Goal: Transaction & Acquisition: Book appointment/travel/reservation

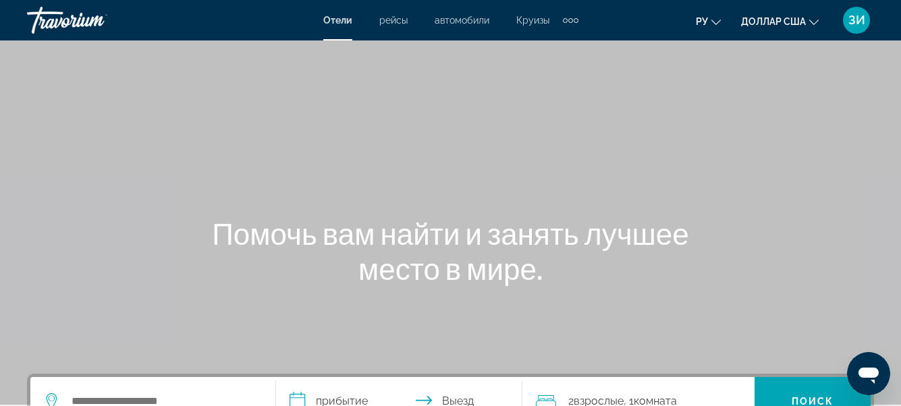
click at [772, 141] on div "Основное содержание" at bounding box center [450, 202] width 901 height 405
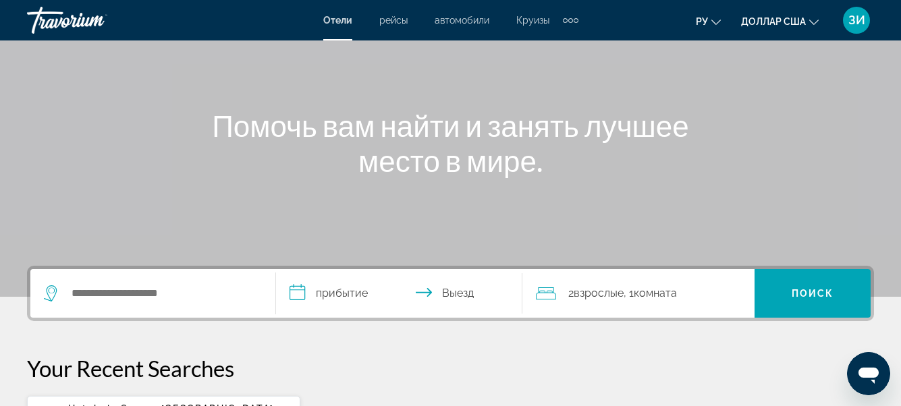
scroll to position [135, 0]
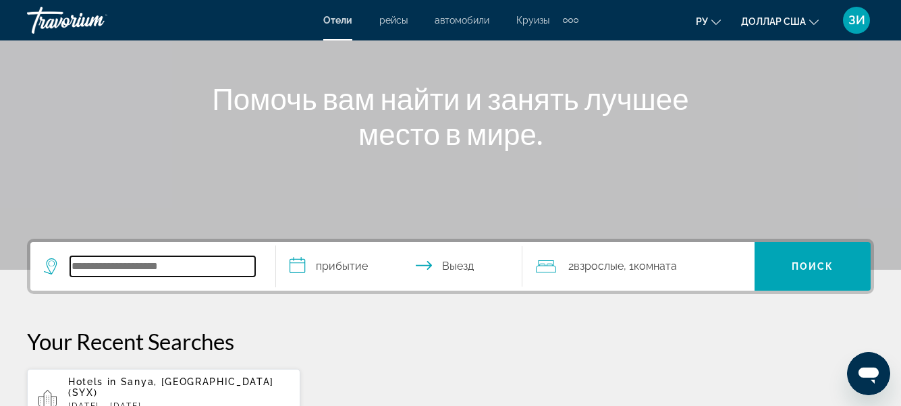
click at [193, 271] on input "Поиск отеля" at bounding box center [162, 266] width 185 height 20
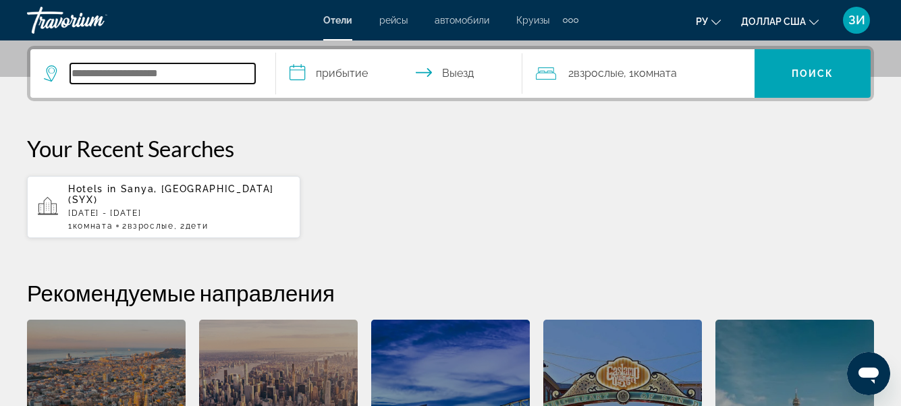
scroll to position [330, 0]
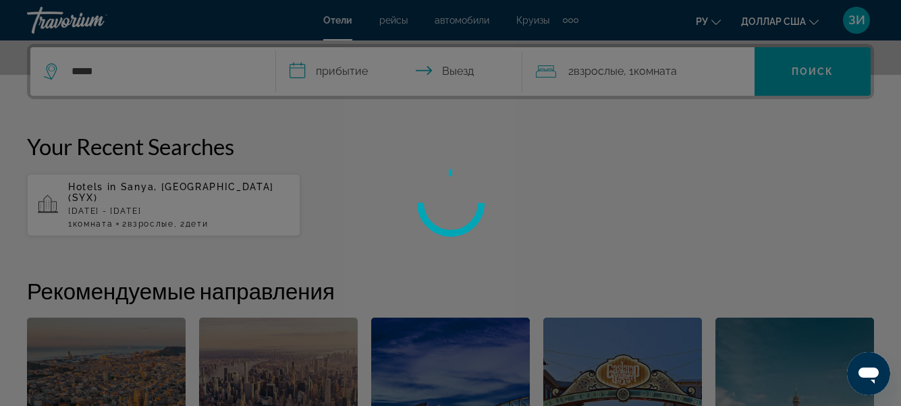
click at [106, 69] on div at bounding box center [450, 203] width 901 height 406
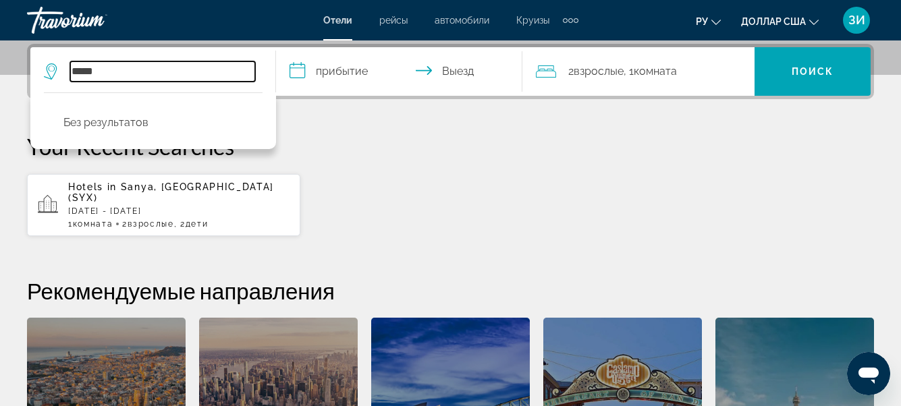
click at [72, 69] on input "*****" at bounding box center [162, 71] width 185 height 20
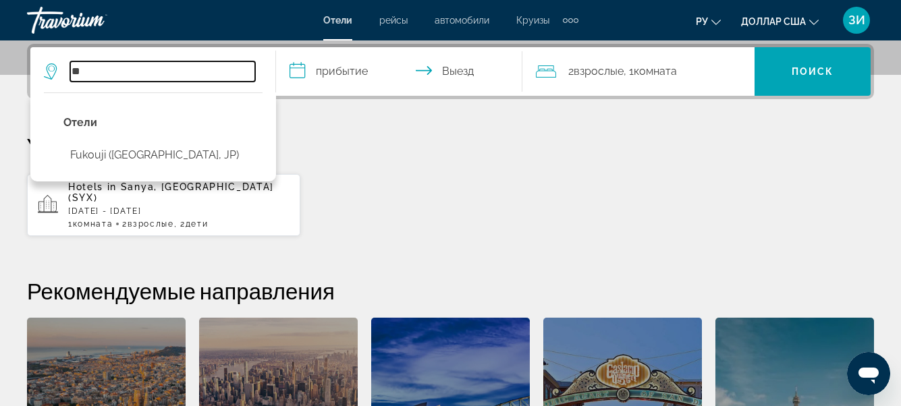
type input "*"
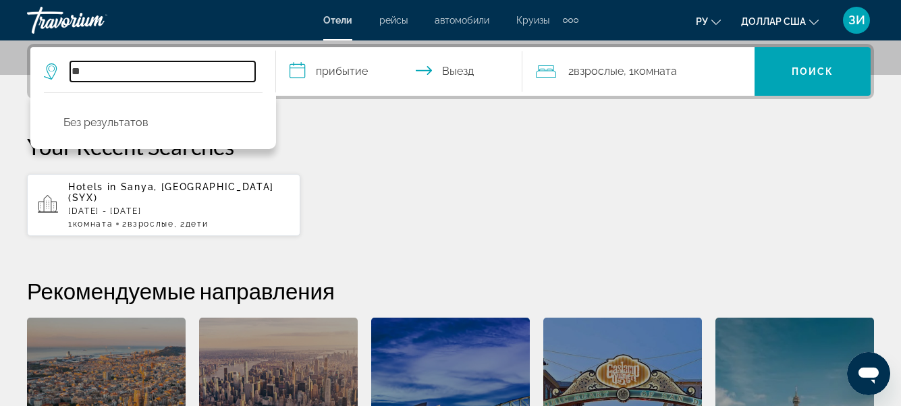
type input "*"
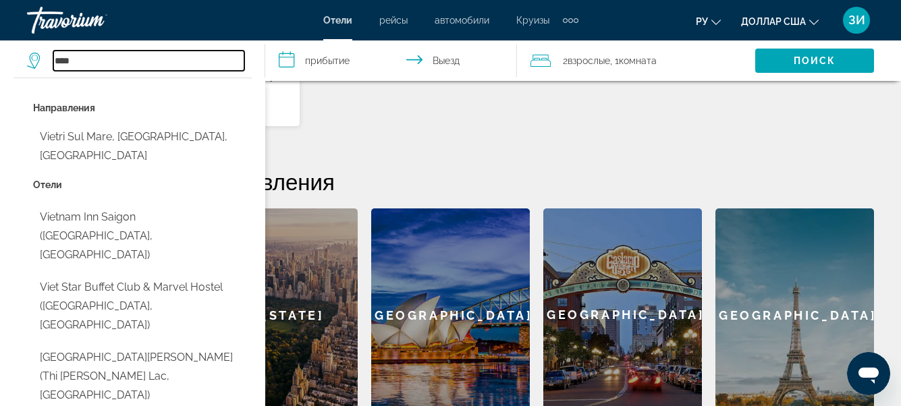
scroll to position [441, 0]
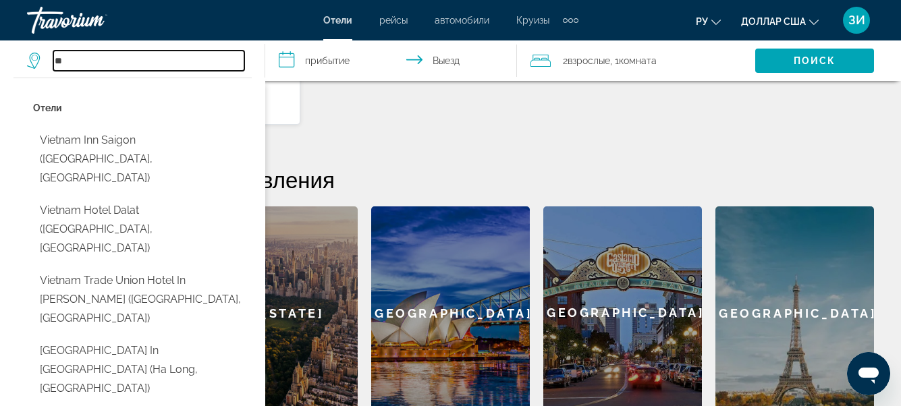
type input "*"
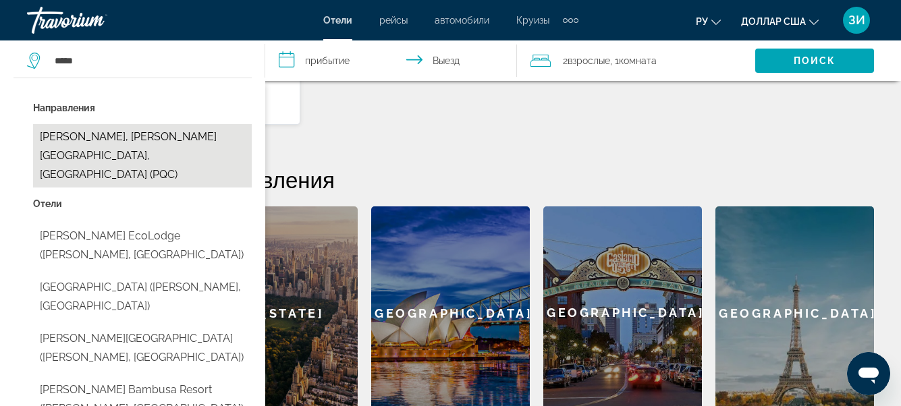
click at [120, 136] on button "[PERSON_NAME], [PERSON_NAME][GEOGRAPHIC_DATA], [GEOGRAPHIC_DATA] (PQC)" at bounding box center [142, 155] width 219 height 63
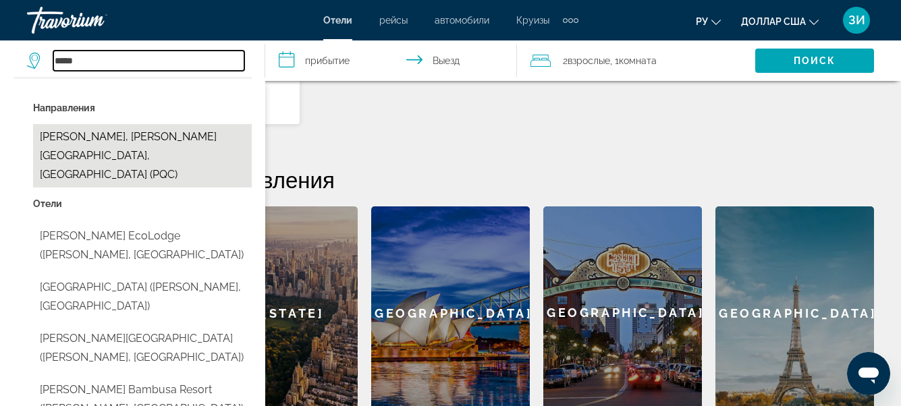
type input "**********"
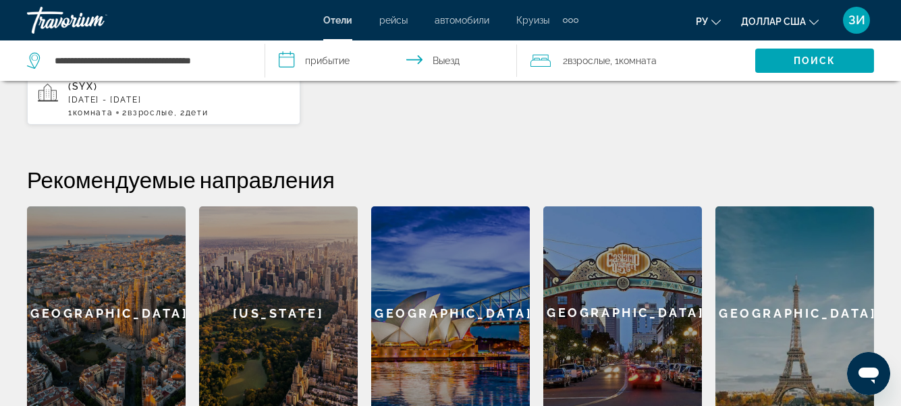
click at [348, 65] on input "**********" at bounding box center [393, 62] width 257 height 45
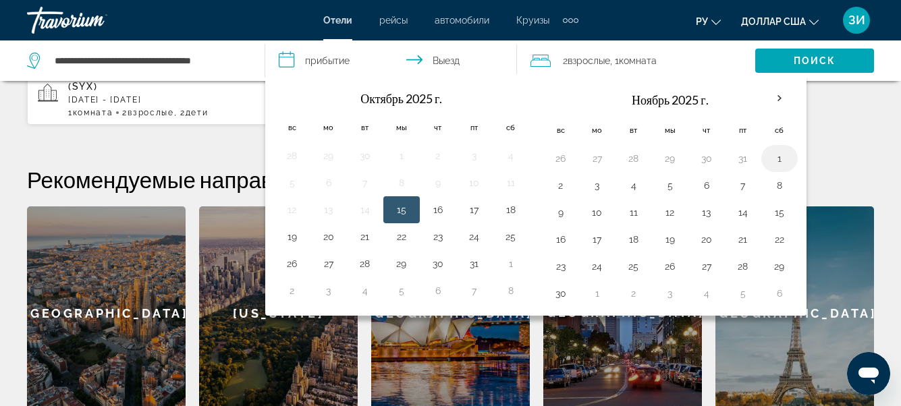
click at [780, 164] on button "1" at bounding box center [780, 158] width 22 height 19
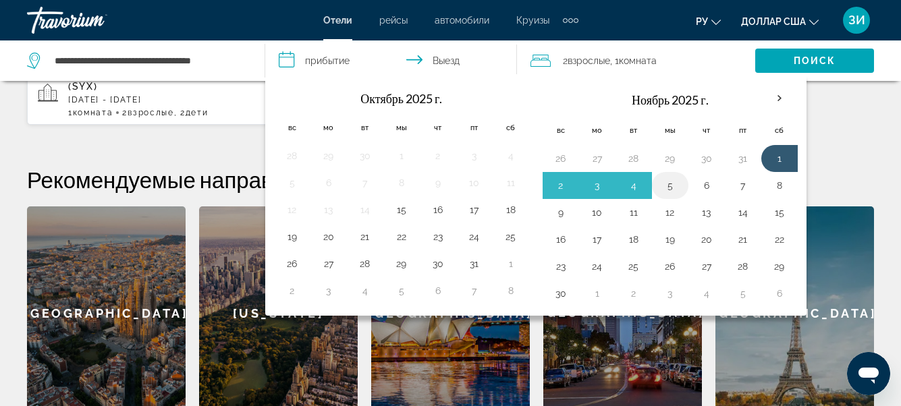
click at [679, 176] on button "5" at bounding box center [670, 185] width 22 height 19
type input "**********"
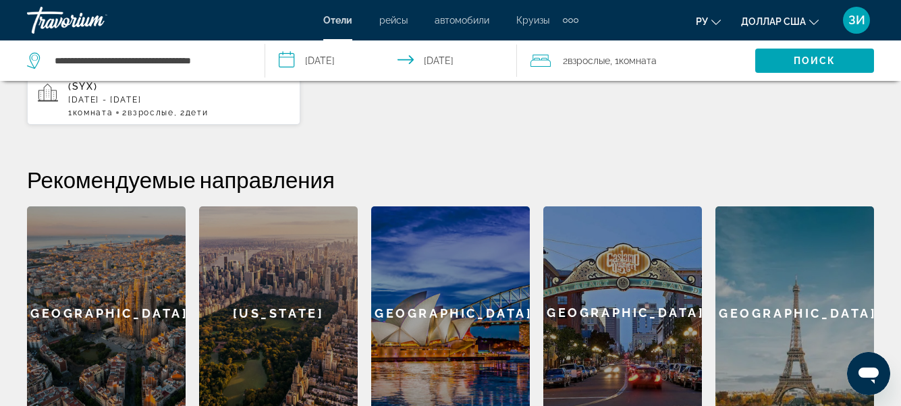
click at [617, 65] on font ", 1" at bounding box center [614, 60] width 9 height 11
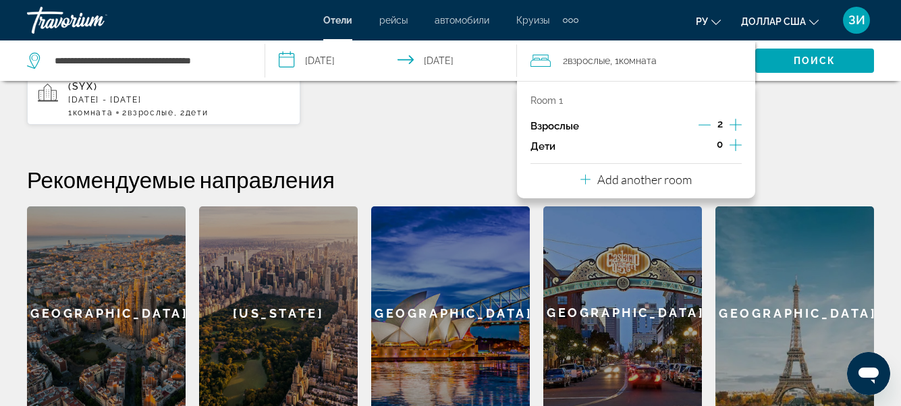
click at [702, 125] on icon "Decrement adults" at bounding box center [704, 125] width 12 height 12
click at [729, 142] on icon "Increment children" at bounding box center [735, 145] width 12 height 16
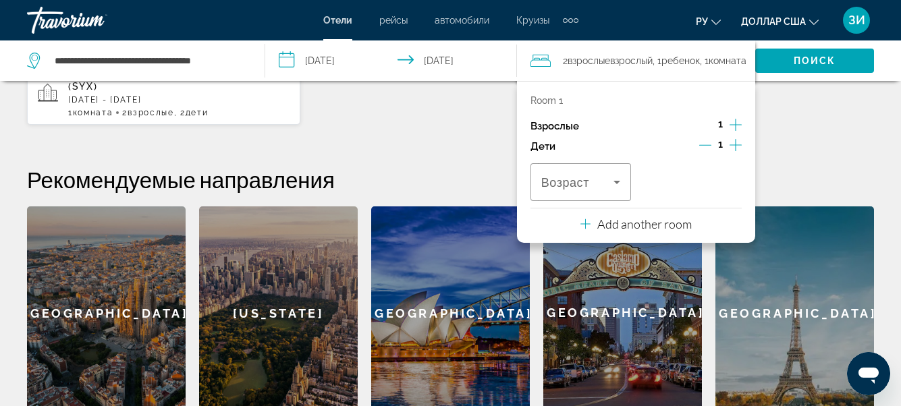
click at [729, 142] on icon "Increment children" at bounding box center [735, 145] width 12 height 16
click at [741, 140] on icon "Increment children" at bounding box center [735, 145] width 12 height 16
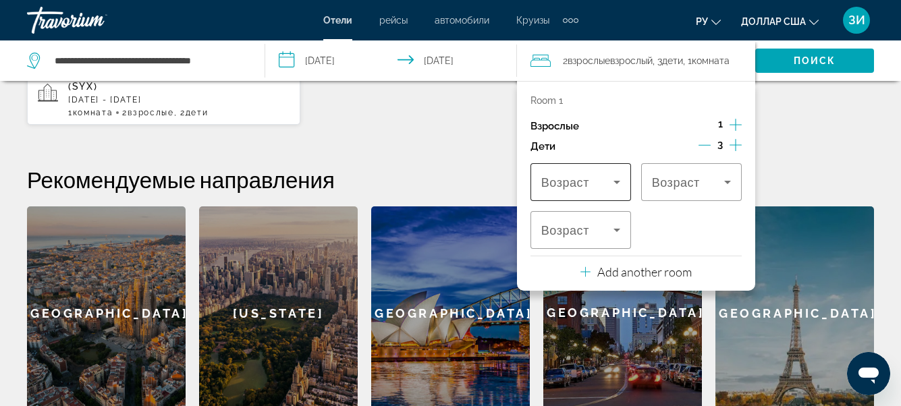
click at [609, 169] on div "Travelers: 1 adult, 3 children" at bounding box center [580, 182] width 79 height 38
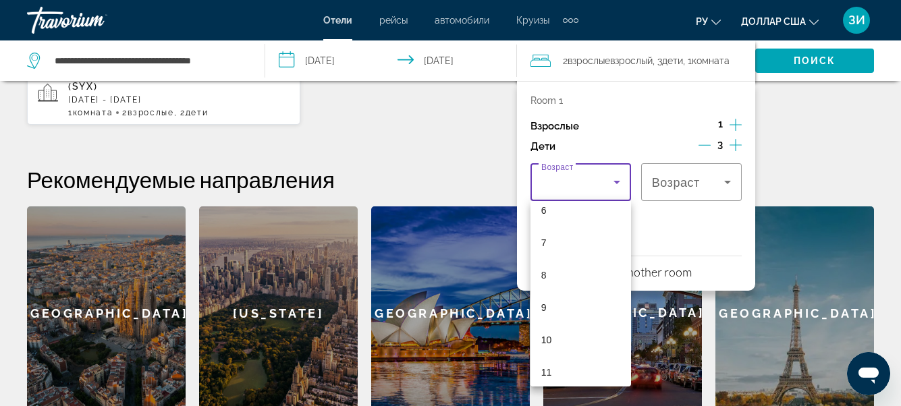
scroll to position [242, 0]
click at [580, 298] on mat-option "10" at bounding box center [580, 305] width 101 height 32
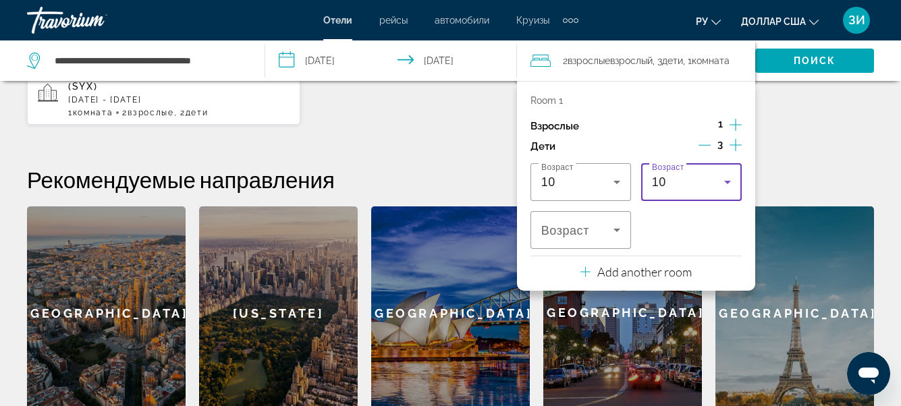
click at [690, 186] on div "10" at bounding box center [688, 182] width 72 height 16
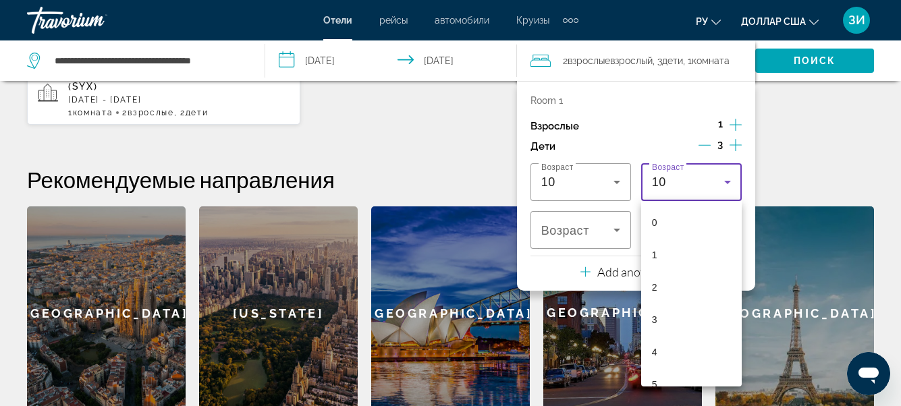
scroll to position [176, 0]
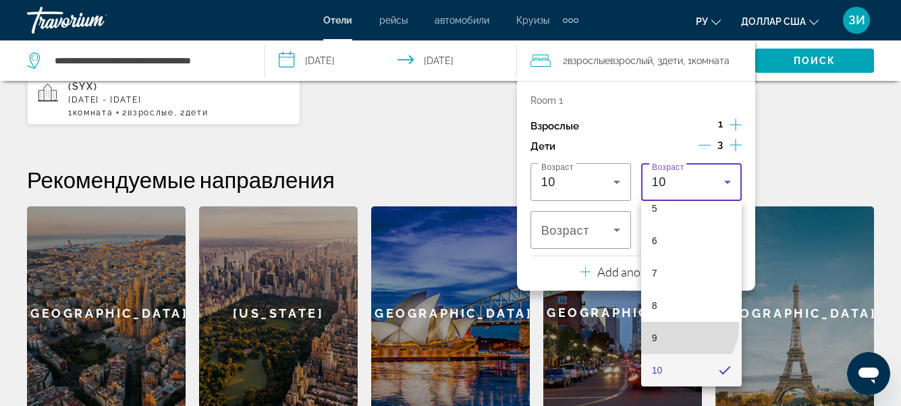
click at [685, 327] on mat-option "9" at bounding box center [691, 338] width 101 height 32
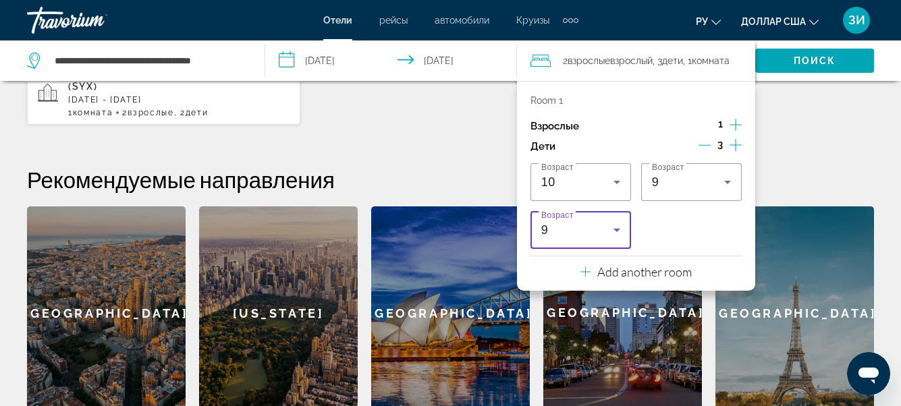
click at [618, 231] on icon "Travelers: 1 adult, 3 children" at bounding box center [617, 230] width 16 height 16
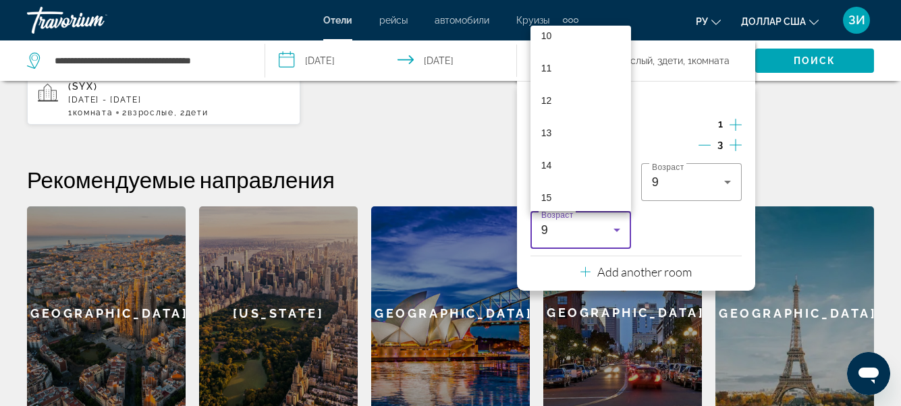
scroll to position [345, 0]
click at [595, 155] on mat-option "14" at bounding box center [580, 155] width 101 height 32
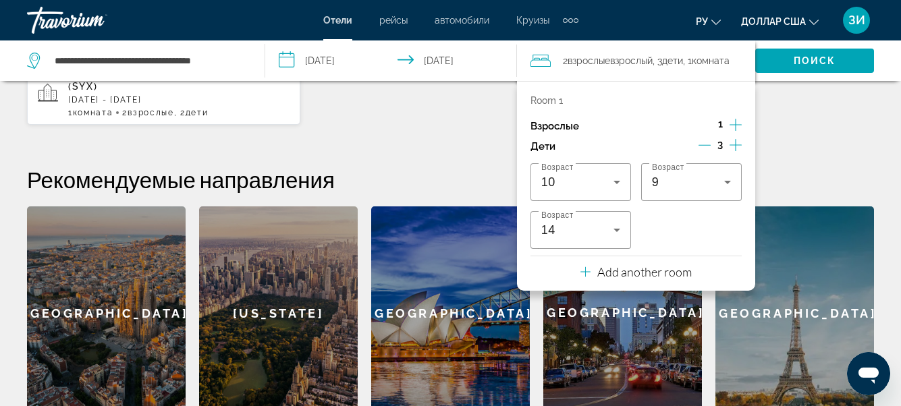
click at [808, 154] on div "**********" at bounding box center [450, 176] width 901 height 487
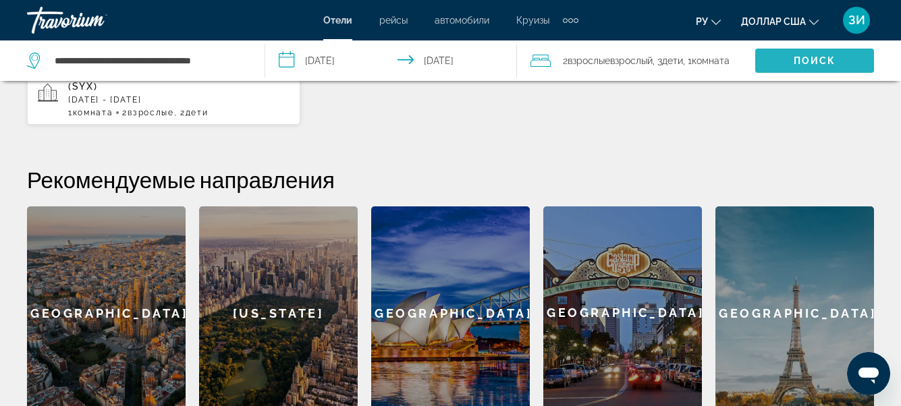
click at [814, 72] on span "Поиск" at bounding box center [814, 61] width 119 height 32
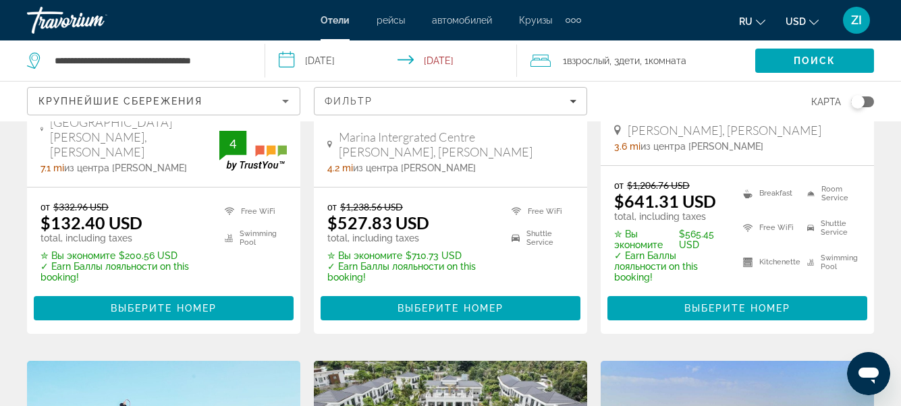
scroll to position [934, 0]
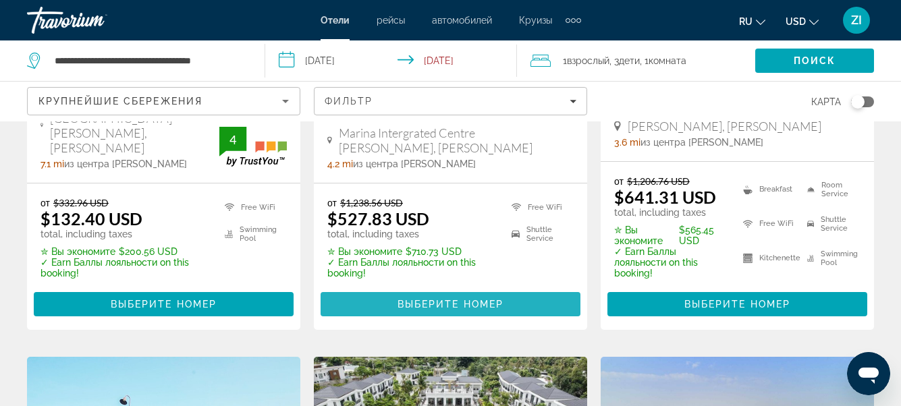
click at [538, 288] on span "Main content" at bounding box center [450, 304] width 260 height 32
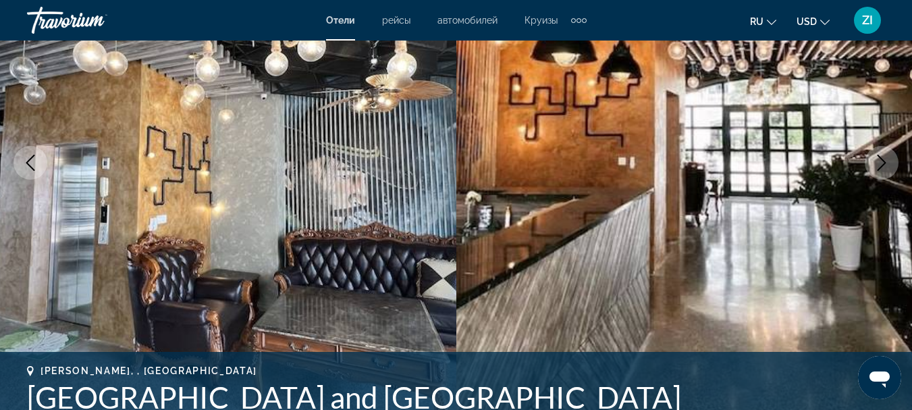
scroll to position [49, 0]
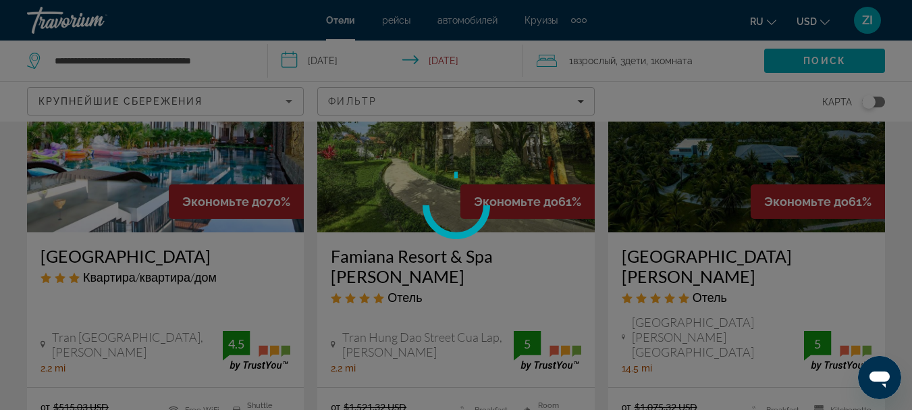
scroll to position [144, 0]
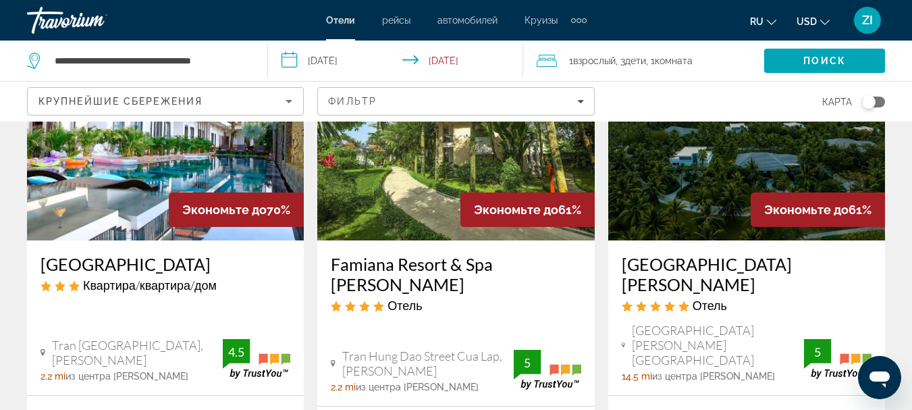
click at [733, 159] on div "**********" at bounding box center [456, 61] width 912 height 410
click at [702, 189] on img "Main content" at bounding box center [746, 132] width 277 height 216
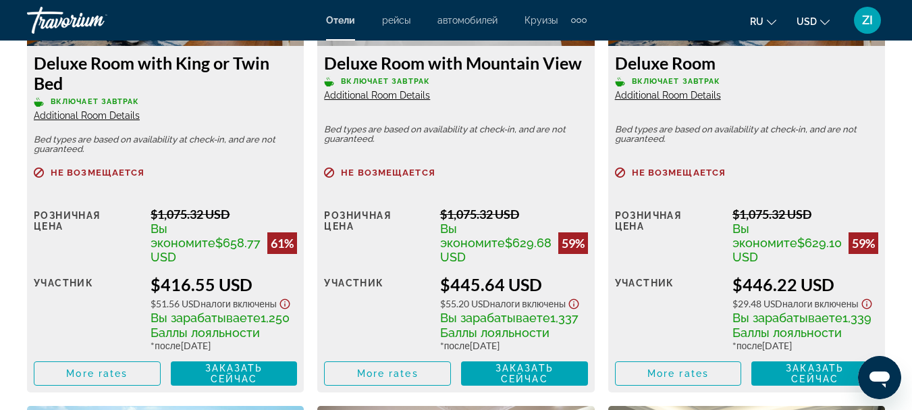
scroll to position [2278, 0]
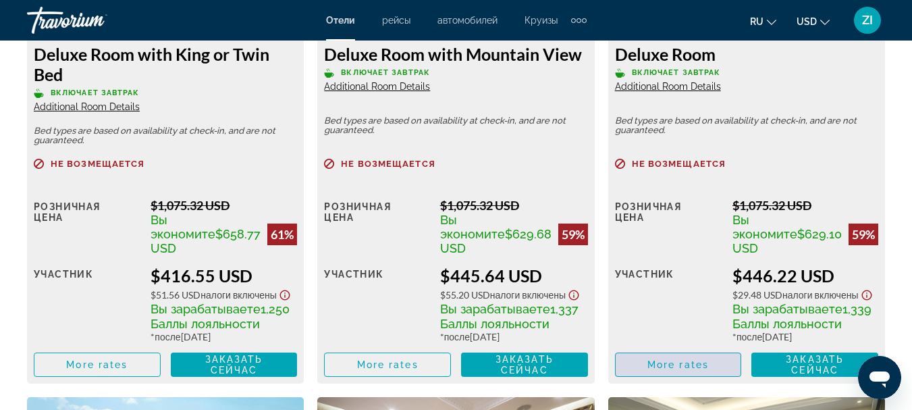
click at [694, 370] on span "More rates" at bounding box center [677, 364] width 61 height 11
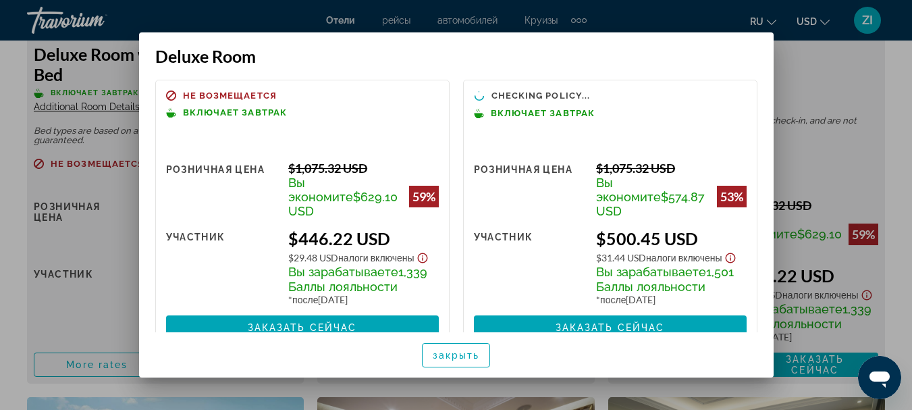
scroll to position [0, 0]
click at [810, 55] on div at bounding box center [456, 205] width 912 height 410
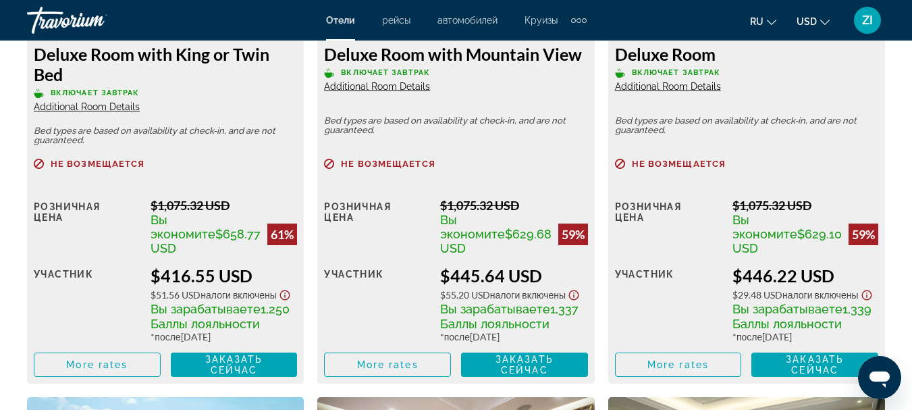
scroll to position [2278, 0]
click at [414, 370] on span "More rates" at bounding box center [387, 364] width 61 height 11
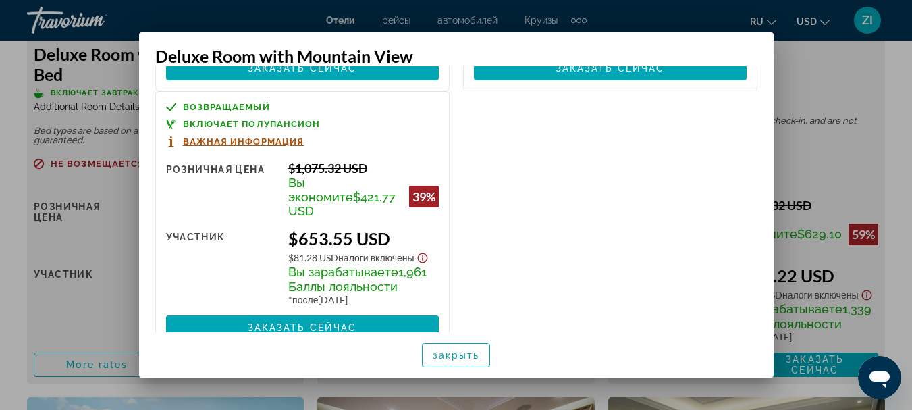
scroll to position [532, 0]
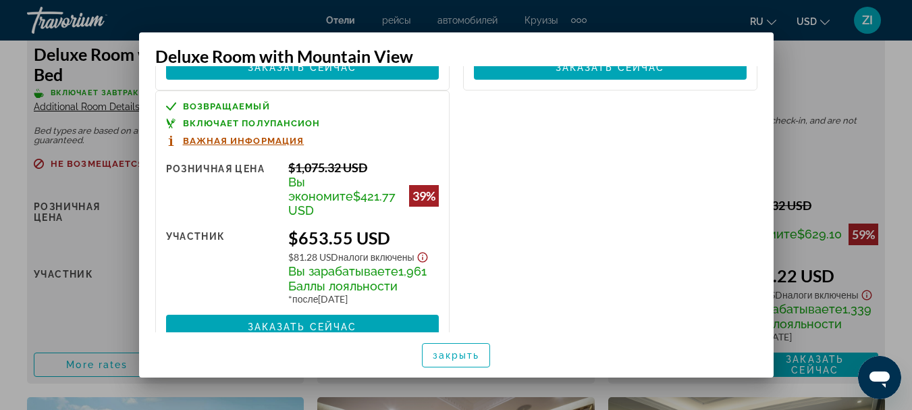
click at [880, 173] on div at bounding box center [456, 205] width 912 height 410
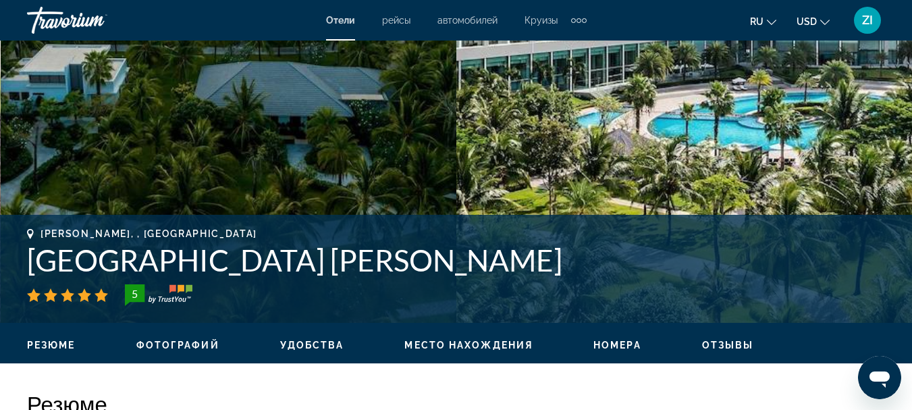
scroll to position [377, 0]
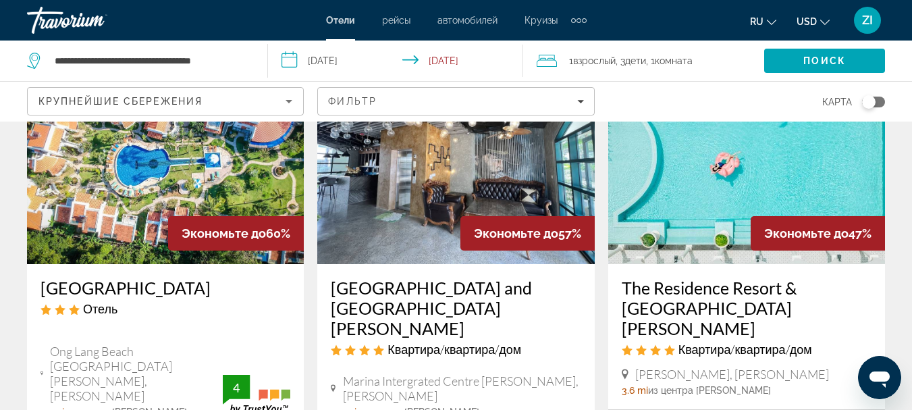
scroll to position [660, 0]
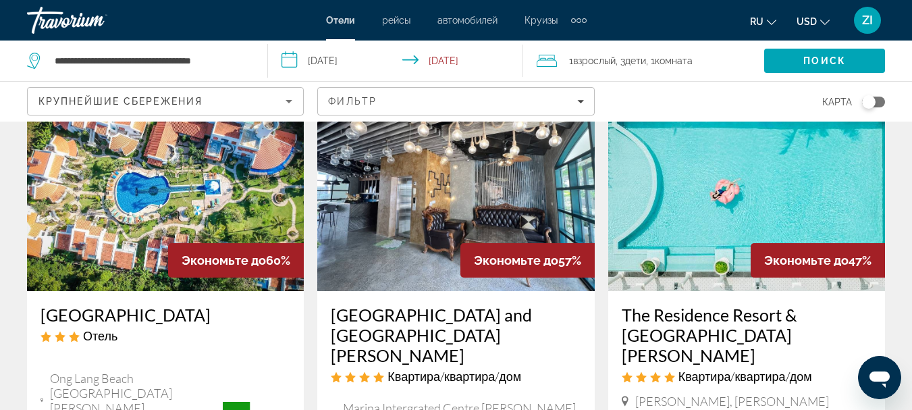
click at [710, 178] on img "Main content" at bounding box center [746, 183] width 277 height 216
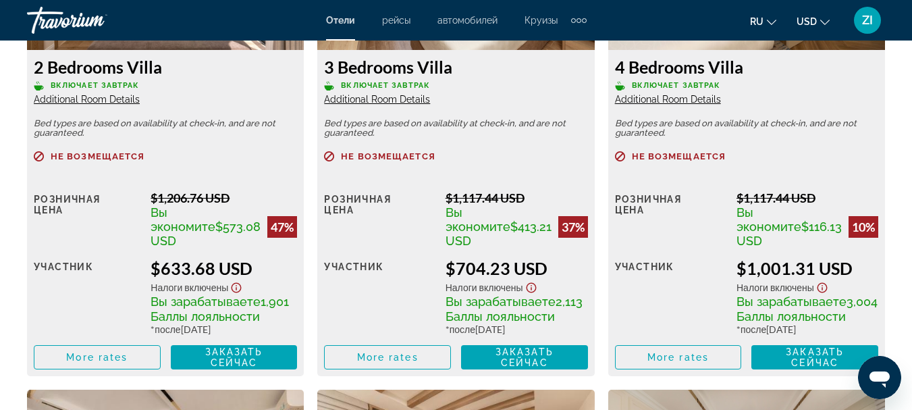
scroll to position [2259, 0]
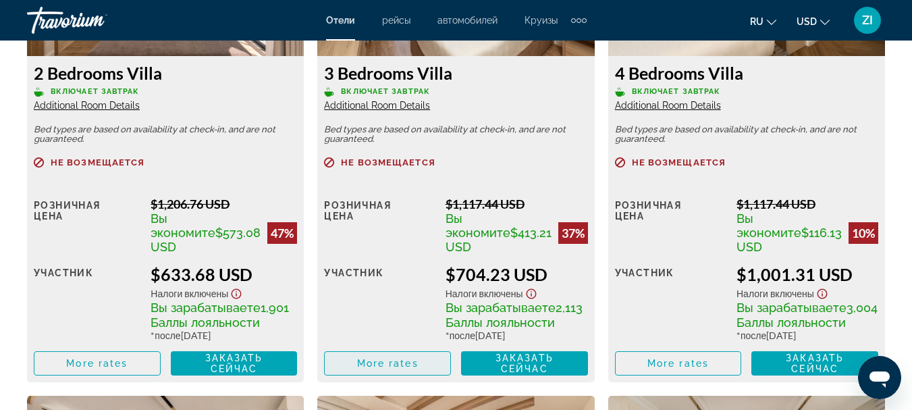
click at [414, 356] on span "Main content" at bounding box center [387, 363] width 125 height 32
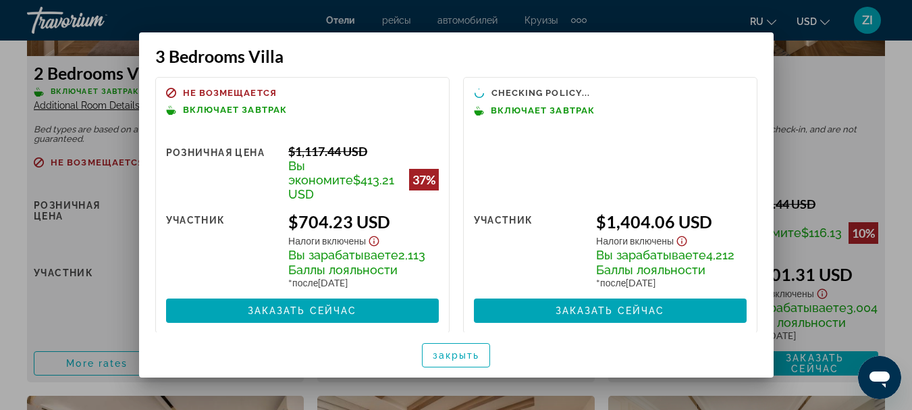
scroll to position [0, 0]
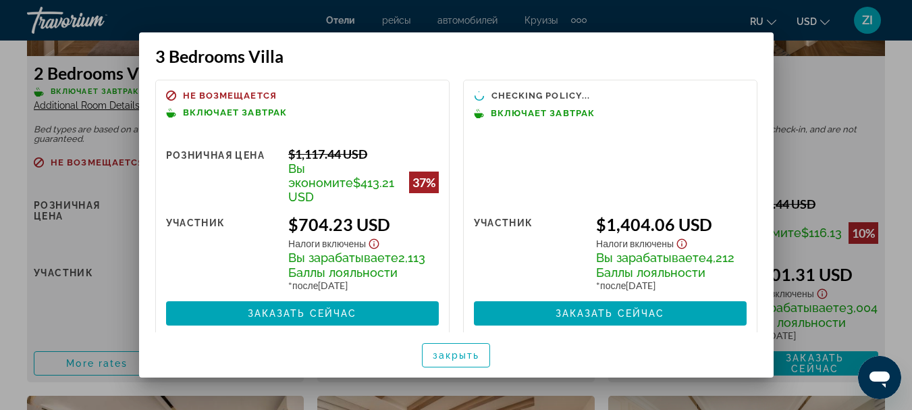
click at [895, 96] on div at bounding box center [456, 205] width 912 height 410
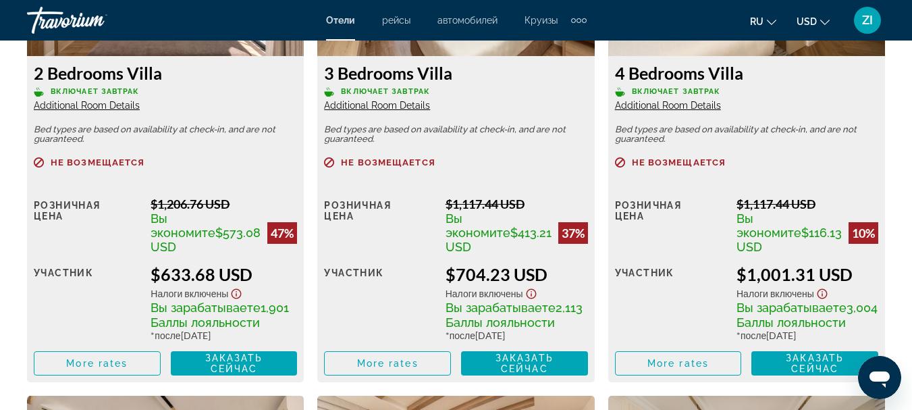
scroll to position [2259, 0]
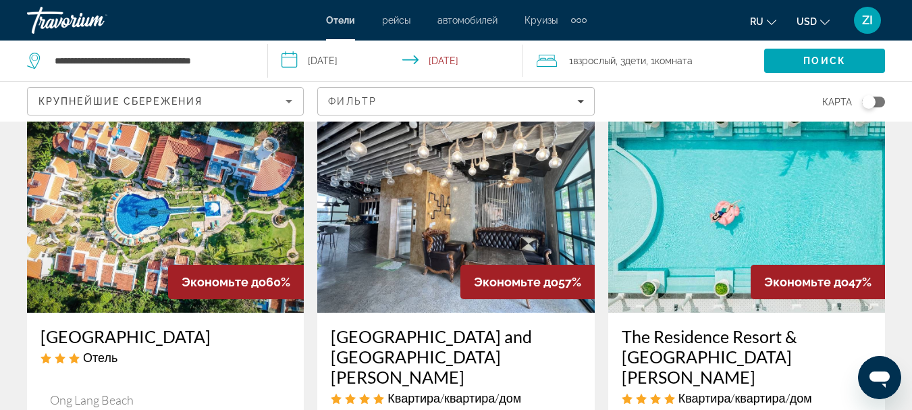
scroll to position [625, 0]
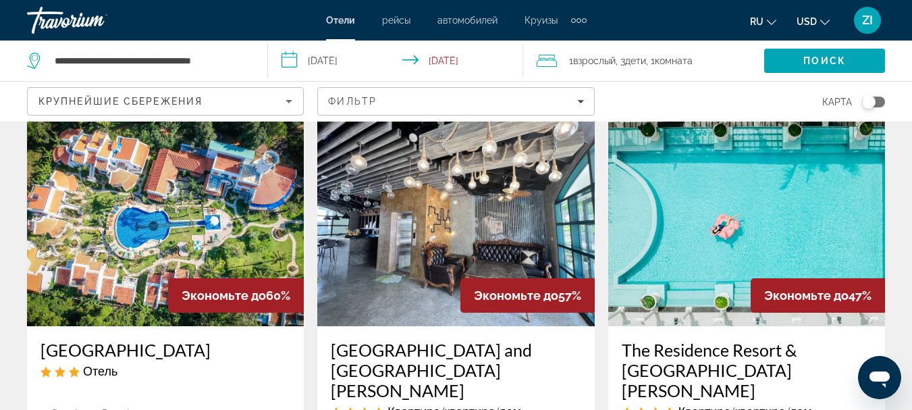
click at [157, 182] on img "Main content" at bounding box center [165, 218] width 277 height 216
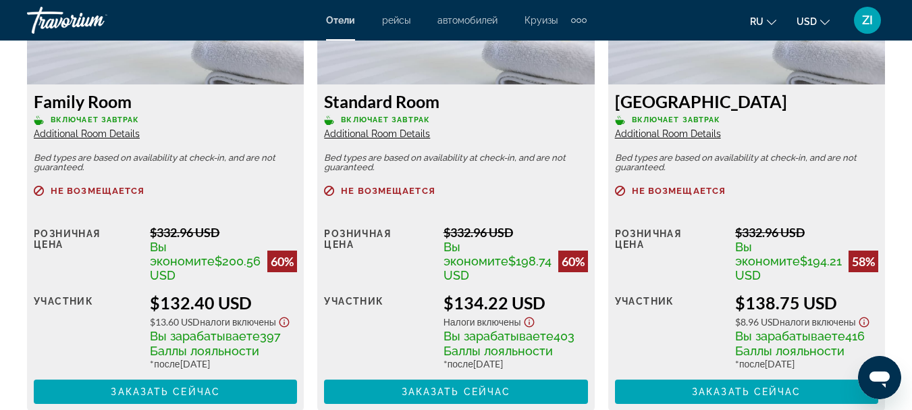
scroll to position [2245, 0]
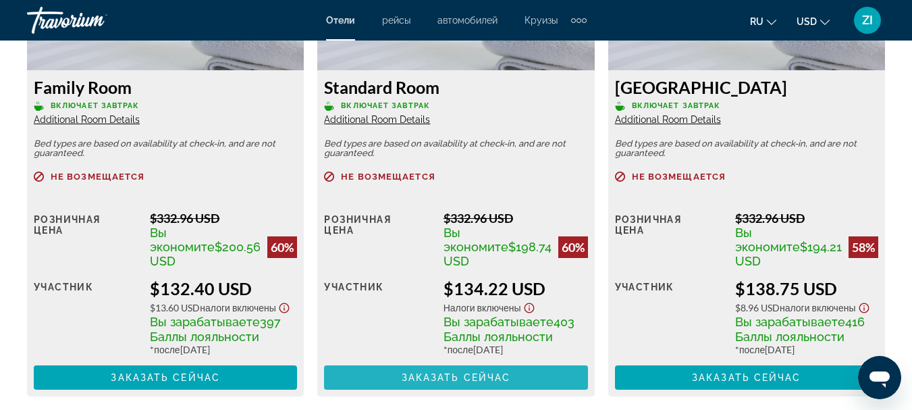
click at [512, 371] on span "Main content" at bounding box center [455, 377] width 263 height 32
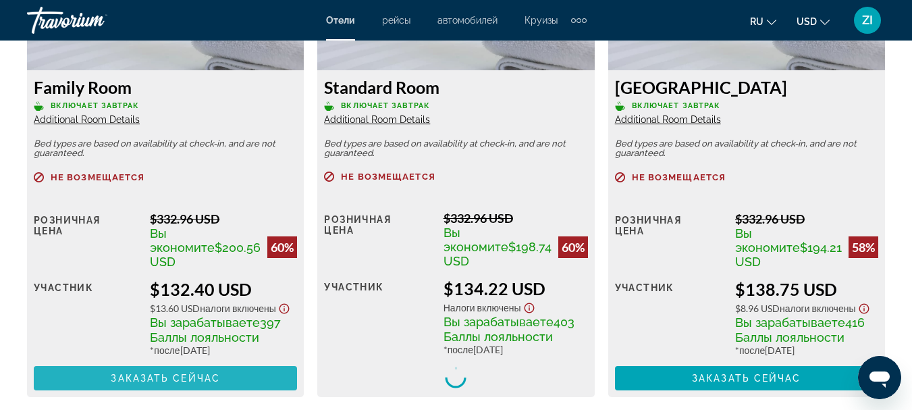
click at [193, 368] on span "Main content" at bounding box center [165, 378] width 263 height 32
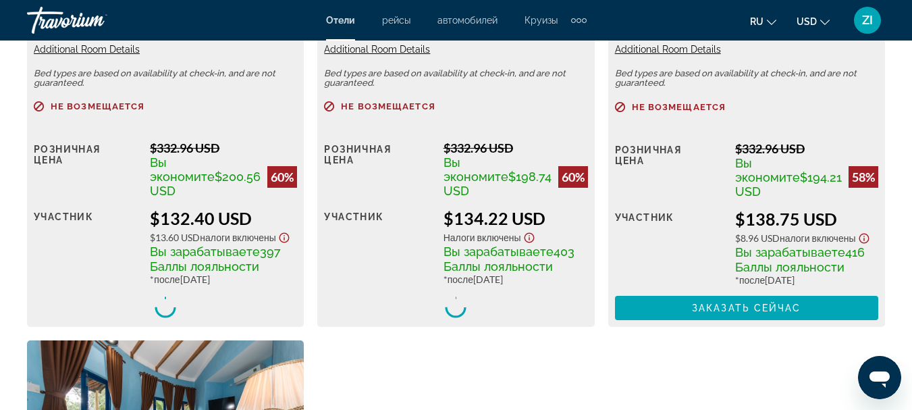
scroll to position [2322, 0]
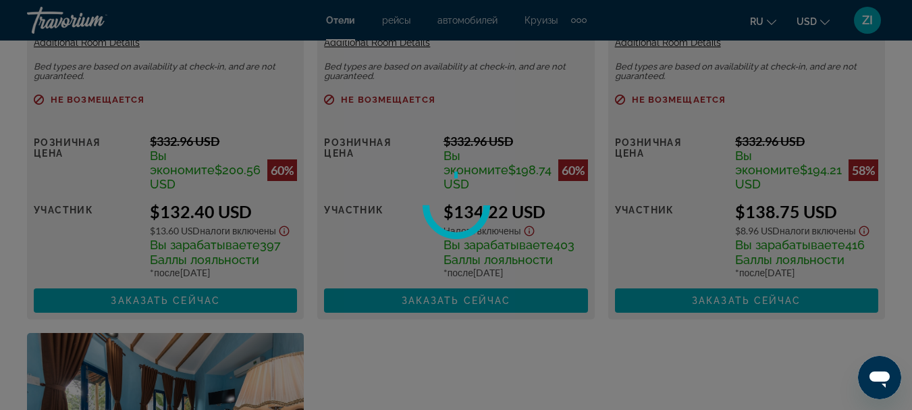
click at [379, 362] on div at bounding box center [456, 205] width 912 height 410
click at [191, 304] on div at bounding box center [456, 205] width 912 height 410
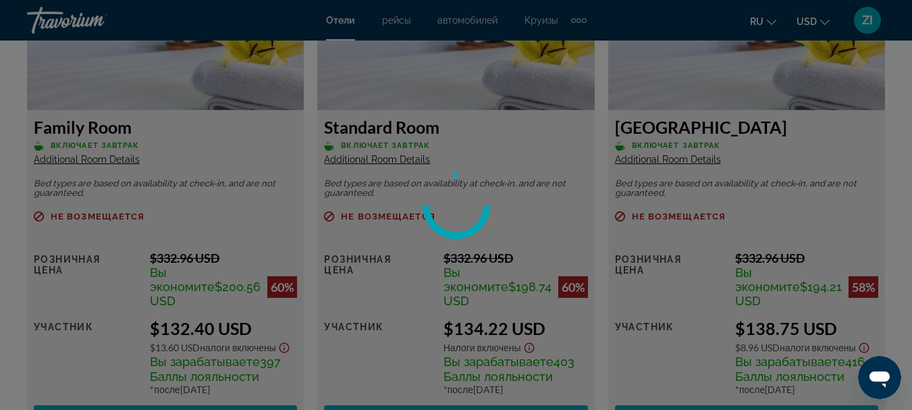
scroll to position [2332, 0]
